Goal: Information Seeking & Learning: Find contact information

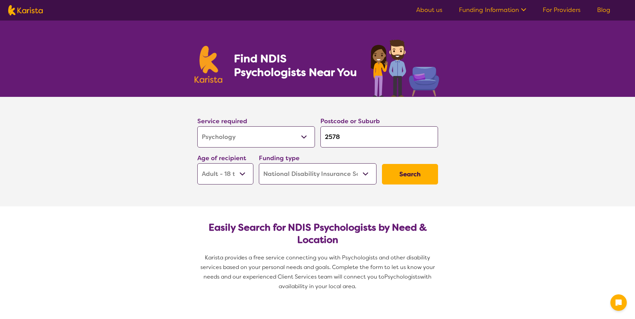
select select "Psychology"
select select "AD"
select select "NDIS"
select select "Psychology"
select select "AD"
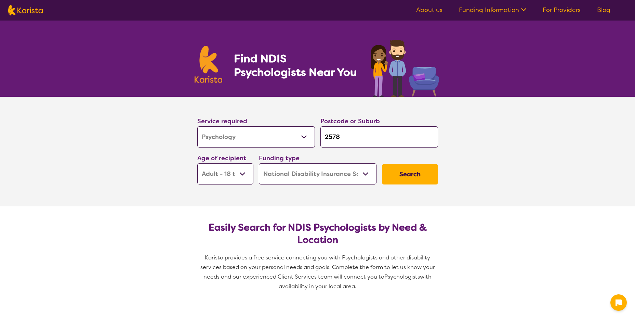
select select "NDIS"
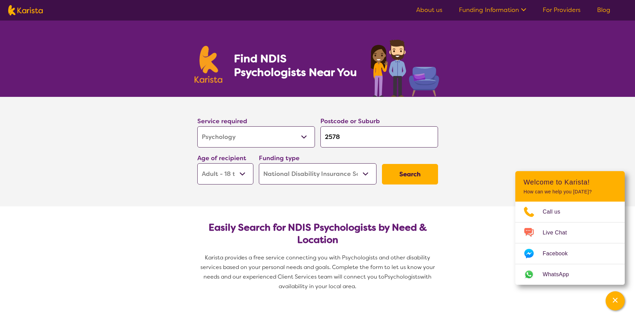
click at [394, 175] on button "Search" at bounding box center [410, 174] width 56 height 21
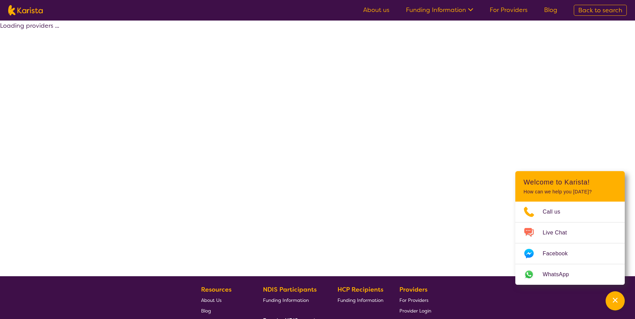
select select "by_score"
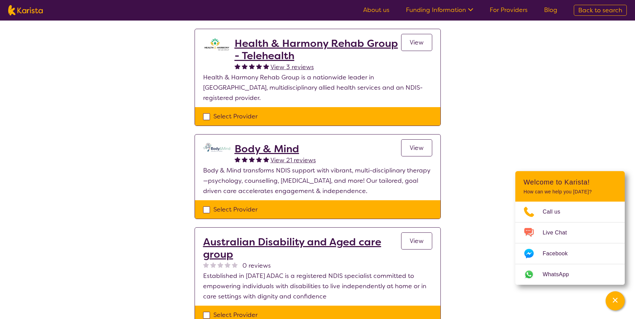
scroll to position [308, 0]
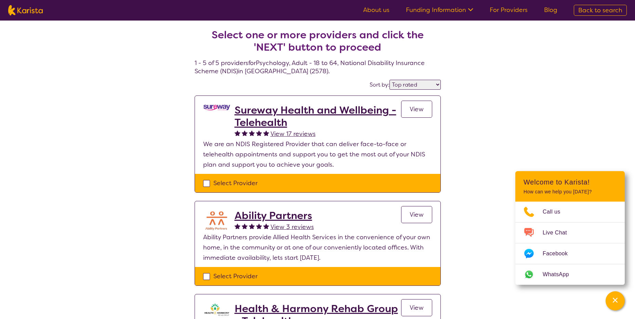
select select "Psychology"
select select "AD"
select select "NDIS"
select select "Psychology"
select select "AD"
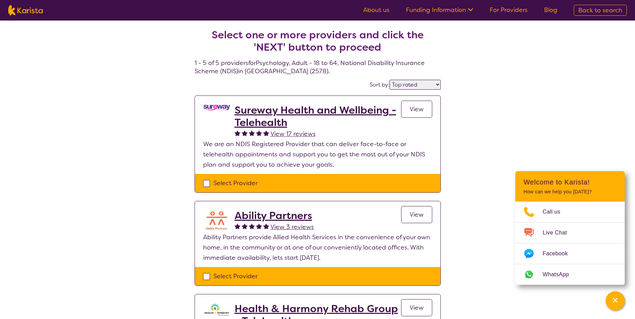
select select "NDIS"
